Goal: Find contact information: Find contact information

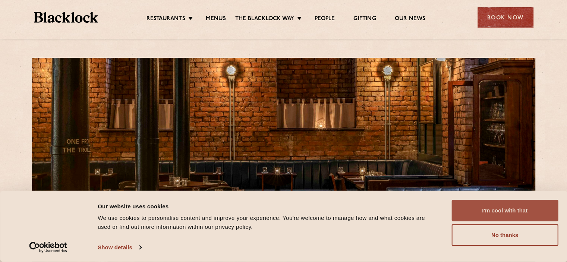
click at [501, 214] on button "I'm cool with that" at bounding box center [504, 211] width 107 height 22
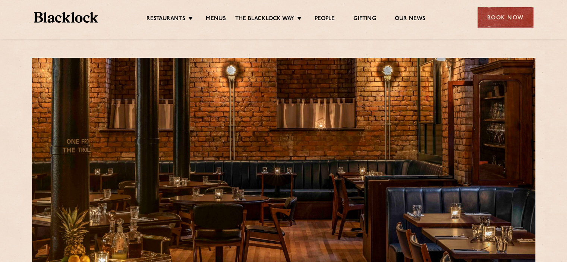
scroll to position [186, 0]
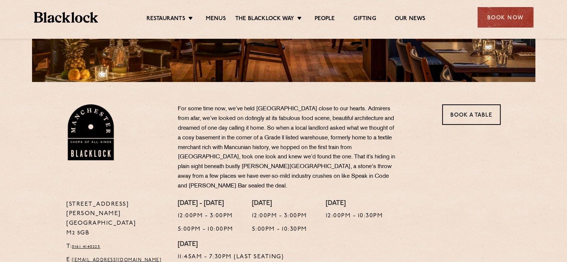
drag, startPoint x: 237, startPoint y: 134, endPoint x: 197, endPoint y: 127, distance: 40.8
click at [196, 127] on p "For some time now, we’ve held [GEOGRAPHIC_DATA] close to our hearts. Admirers f…" at bounding box center [288, 147] width 220 height 87
drag, startPoint x: 267, startPoint y: 130, endPoint x: 233, endPoint y: 133, distance: 34.4
click at [222, 126] on p "For some time now, we’ve held [GEOGRAPHIC_DATA] close to our hearts. Admirers f…" at bounding box center [288, 147] width 220 height 87
drag, startPoint x: 261, startPoint y: 137, endPoint x: 210, endPoint y: 133, distance: 50.8
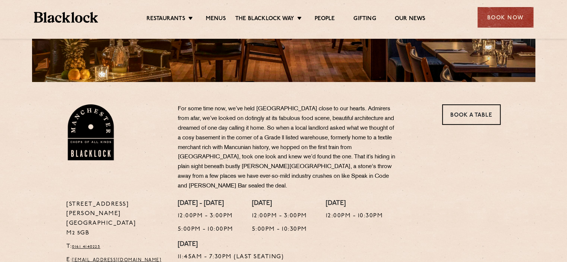
click at [210, 133] on p "For some time now, we’ve held [GEOGRAPHIC_DATA] close to our hearts. Admirers f…" at bounding box center [288, 147] width 220 height 87
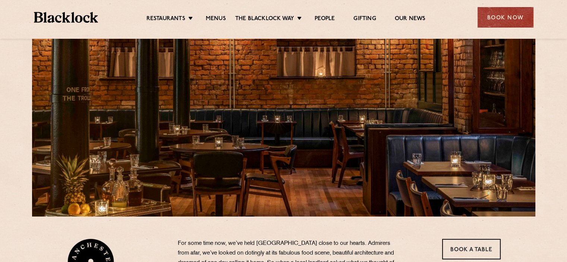
scroll to position [0, 0]
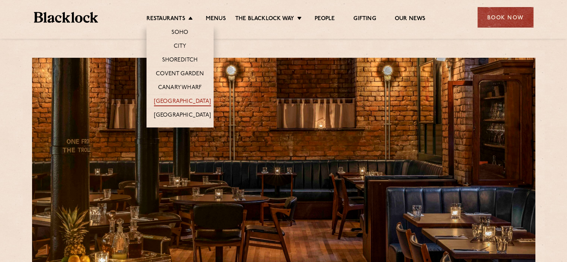
click at [188, 100] on link "[GEOGRAPHIC_DATA]" at bounding box center [182, 102] width 57 height 8
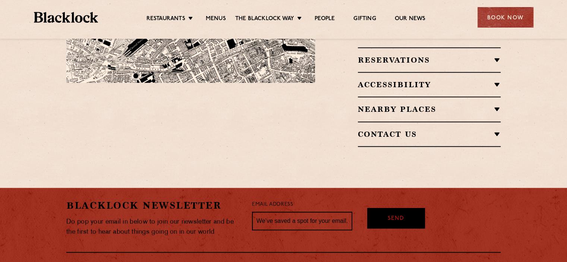
scroll to position [373, 0]
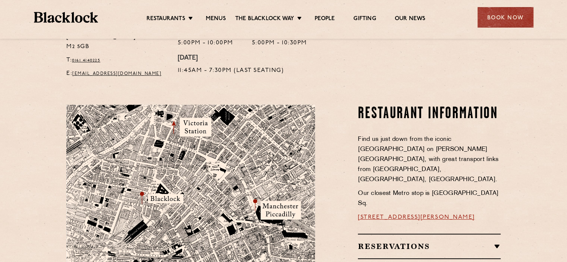
click at [425, 214] on link "[STREET_ADDRESS][PERSON_NAME]" at bounding box center [416, 217] width 117 height 6
